Goal: Check status: Check status

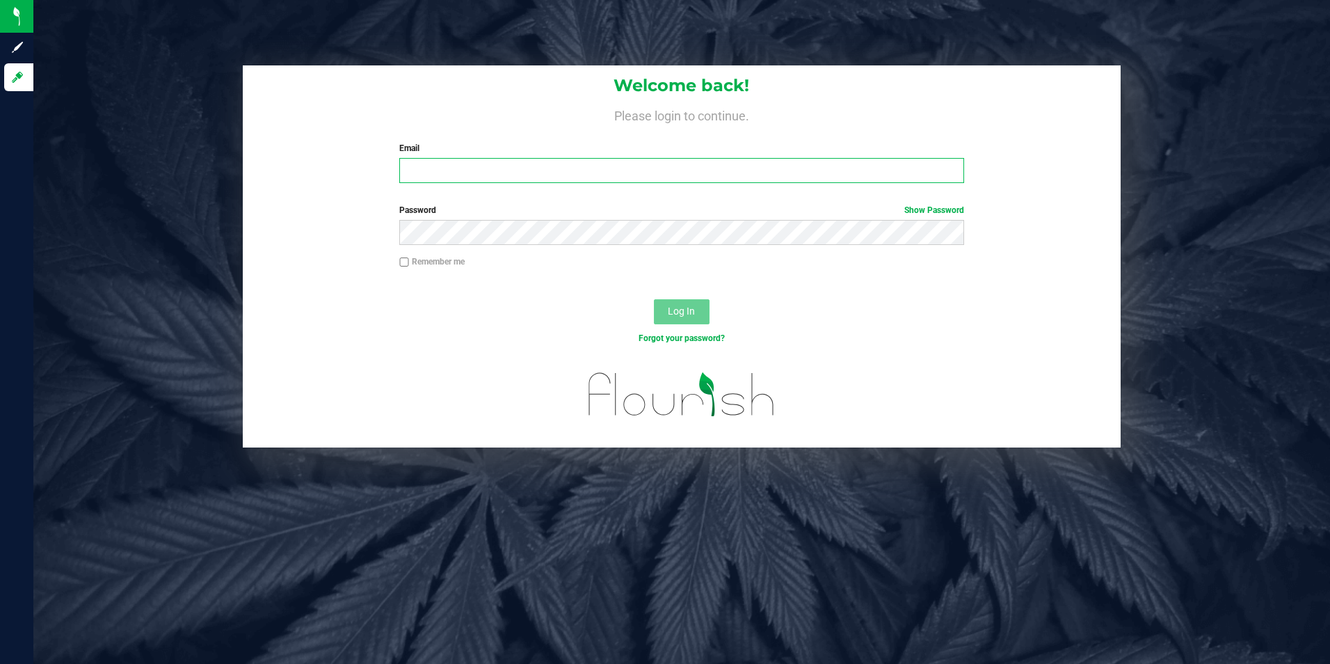
type input "[EMAIL_ADDRESS][DOMAIN_NAME]"
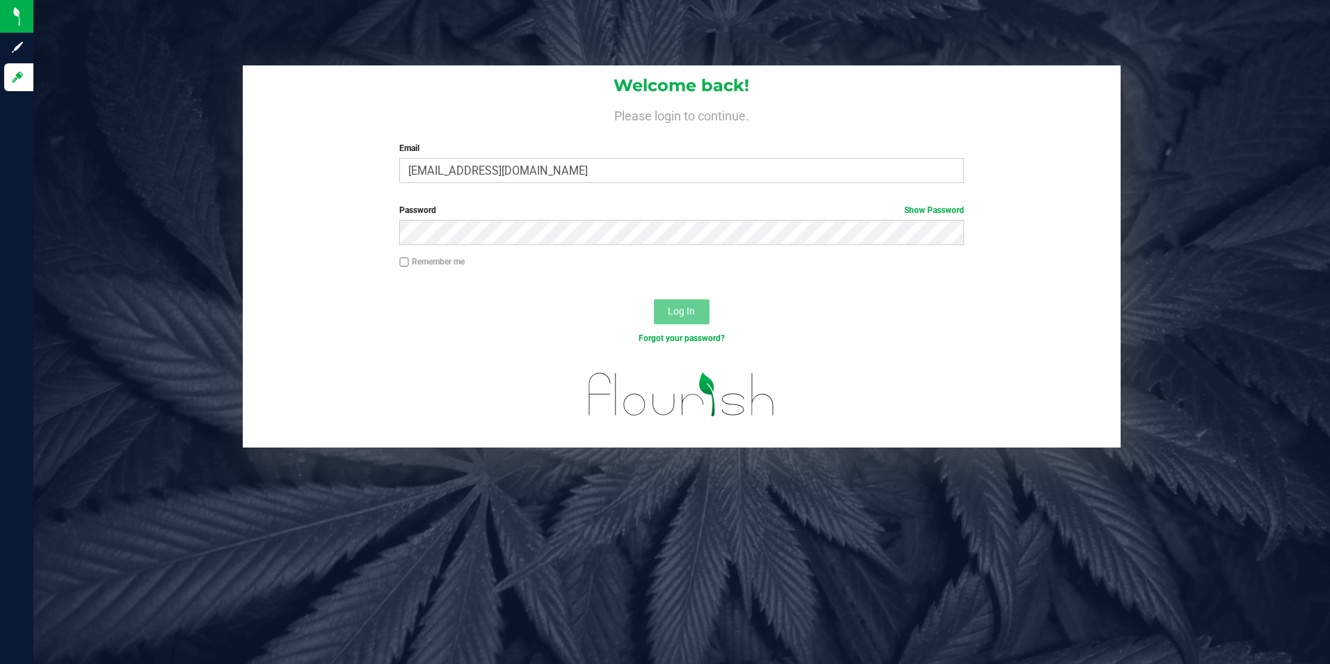
click at [693, 310] on span "Log In" at bounding box center [681, 310] width 27 height 11
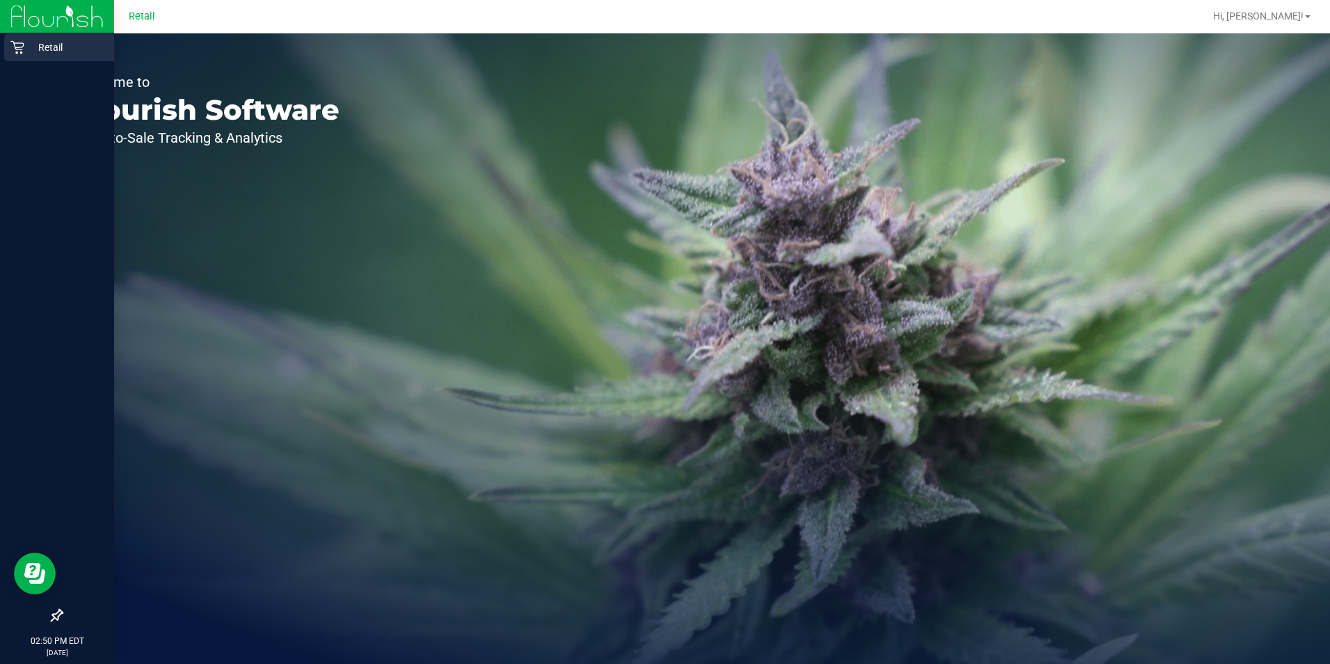
click at [32, 52] on p "Retail" at bounding box center [65, 47] width 83 height 17
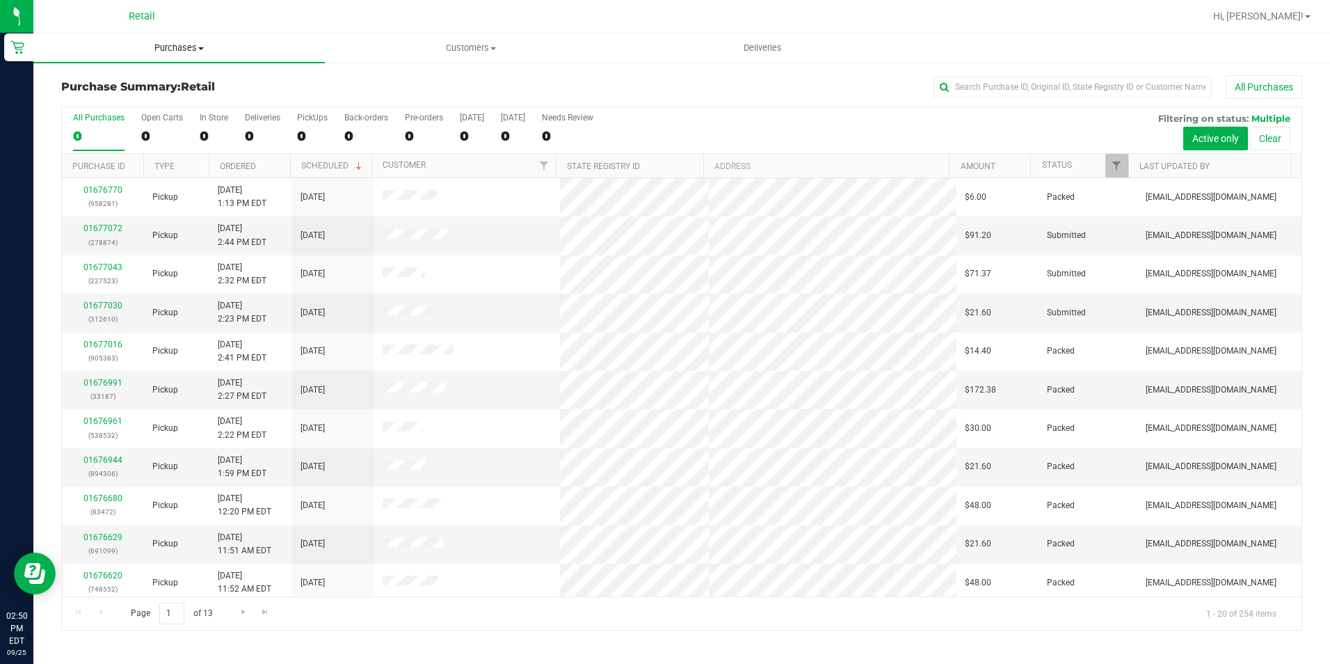
click at [187, 38] on uib-tab-heading "Purchases Summary of purchases Fulfillment All purchases" at bounding box center [178, 47] width 291 height 29
click at [137, 102] on li "Fulfillment" at bounding box center [178, 101] width 291 height 17
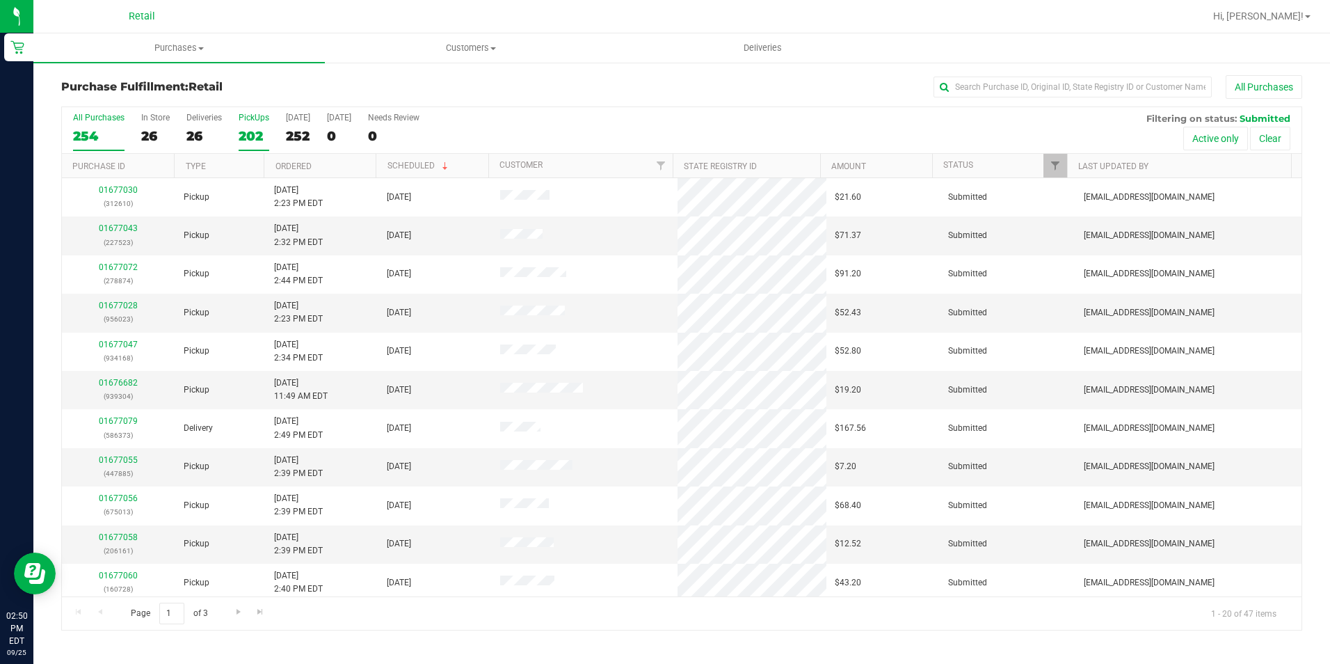
click at [255, 133] on div "202" at bounding box center [254, 136] width 31 height 16
click at [0, 0] on input "PickUps 202" at bounding box center [0, 0] width 0 height 0
click at [989, 83] on input "text" at bounding box center [1072, 87] width 278 height 21
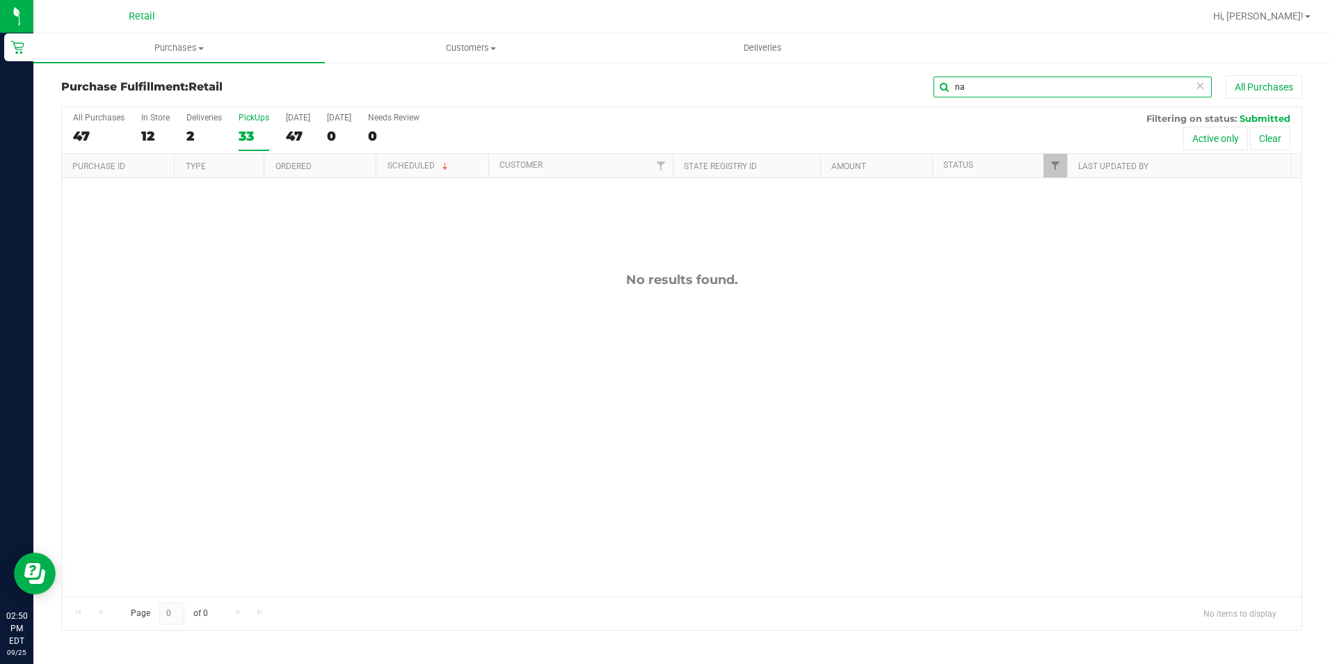
type input "n"
type input "b"
click at [159, 51] on span "Purchases" at bounding box center [178, 48] width 291 height 13
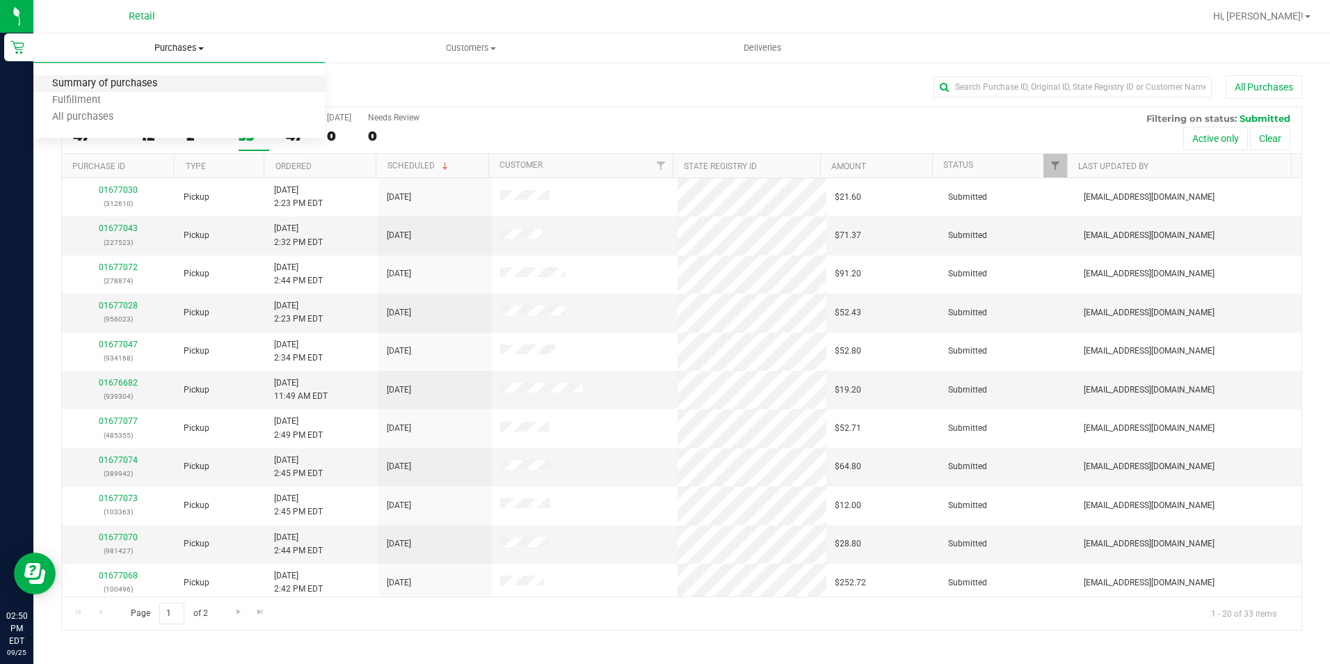
click at [133, 79] on span "Summary of purchases" at bounding box center [104, 84] width 143 height 12
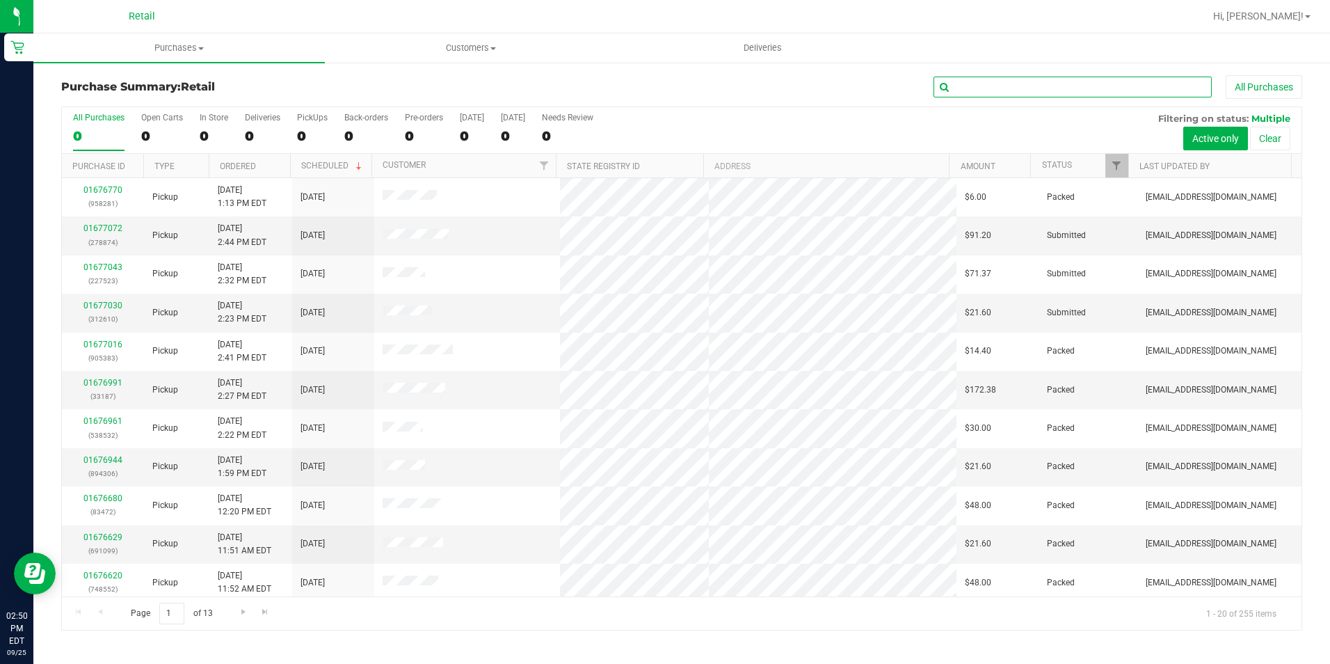
click at [1037, 91] on input "text" at bounding box center [1072, 87] width 278 height 21
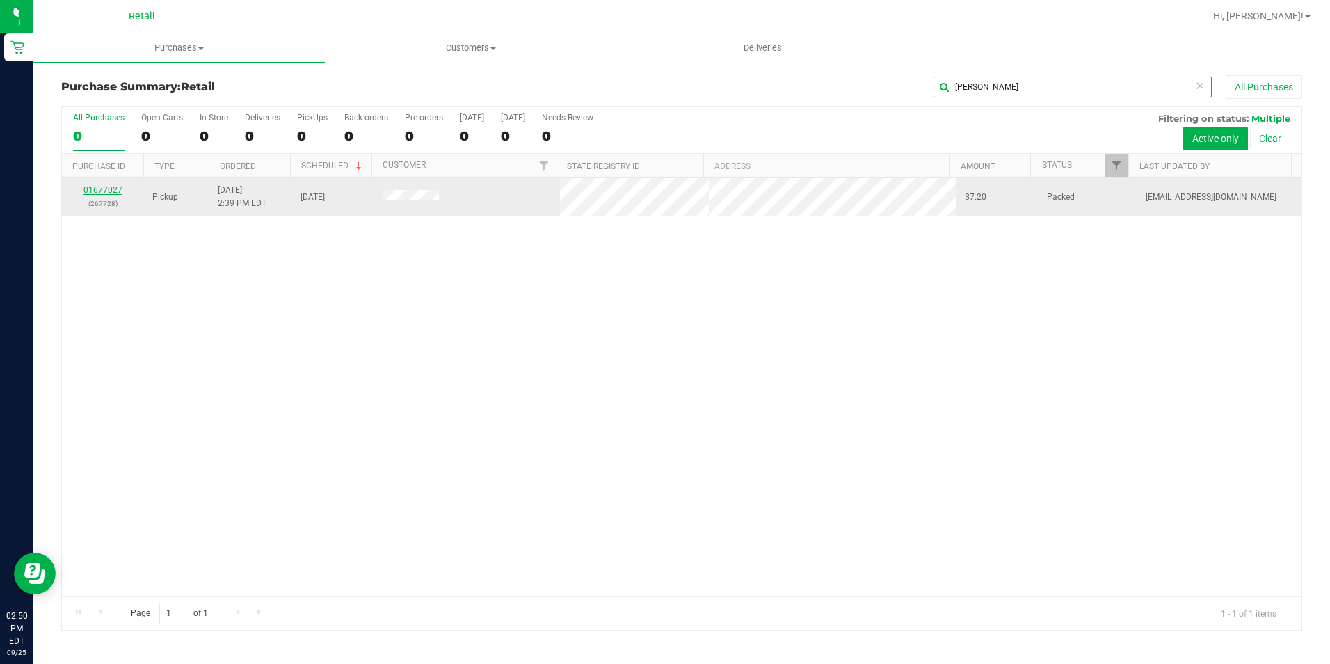
type input "[PERSON_NAME]"
click at [88, 193] on link "01677027" at bounding box center [102, 190] width 39 height 10
